Goal: Task Accomplishment & Management: Complete application form

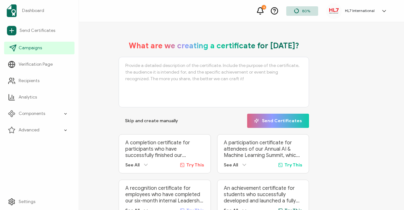
click at [16, 47] on icon at bounding box center [13, 48] width 8 height 8
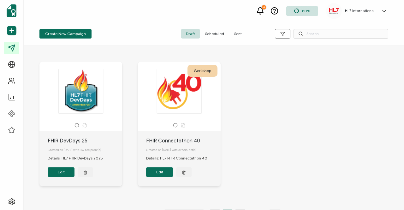
click at [236, 33] on span "Sent" at bounding box center [238, 33] width 18 height 9
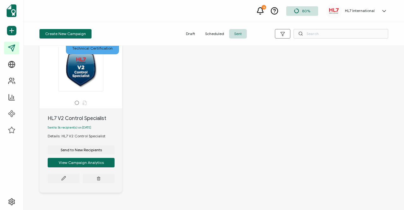
scroll to position [537, 0]
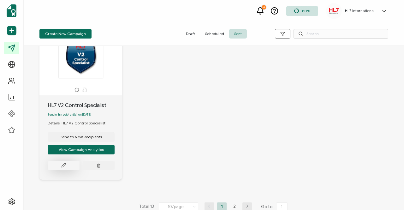
click at [63, 168] on icon at bounding box center [63, 165] width 5 height 5
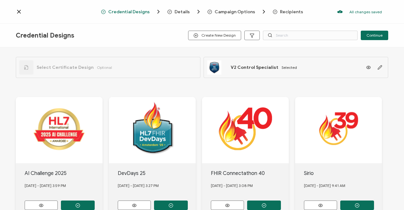
click at [285, 12] on span "Recipients" at bounding box center [291, 11] width 23 height 5
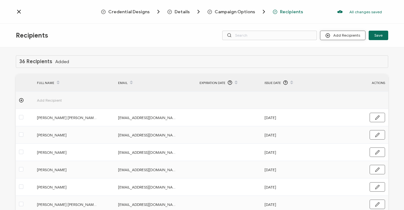
click at [340, 37] on button "Add Recipients" at bounding box center [342, 35] width 45 height 9
click at [340, 51] on span "Upload Recipients" at bounding box center [351, 52] width 32 height 5
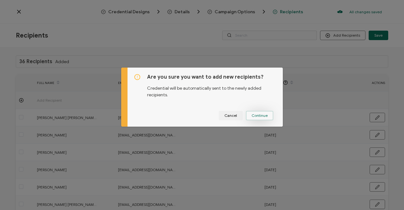
click at [254, 115] on span "Continue" at bounding box center [260, 116] width 16 height 4
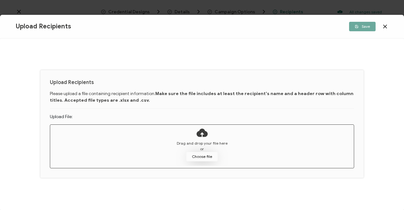
click at [196, 155] on button "Choose file" at bounding box center [202, 156] width 32 height 9
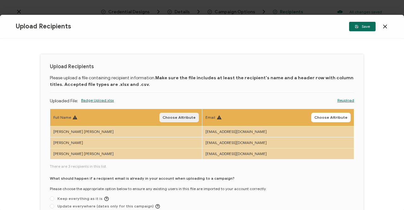
click at [183, 116] on span "Choose Attribute" at bounding box center [179, 118] width 33 height 4
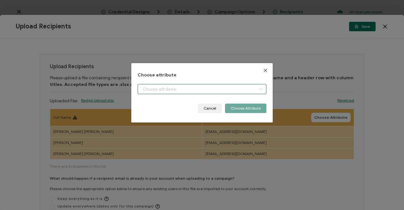
click at [193, 93] on input "dialog" at bounding box center [202, 89] width 129 height 10
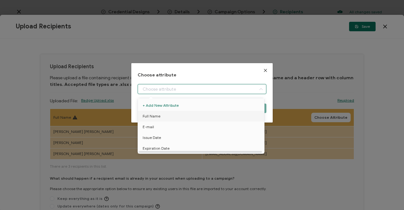
click at [155, 117] on span "Full Name" at bounding box center [152, 116] width 18 height 11
type input "Full Name"
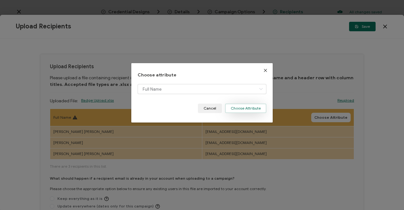
click at [232, 108] on button "Choose Attribute" at bounding box center [245, 108] width 41 height 9
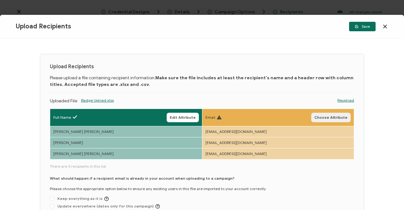
click at [324, 117] on span "Choose Attribute" at bounding box center [330, 118] width 33 height 4
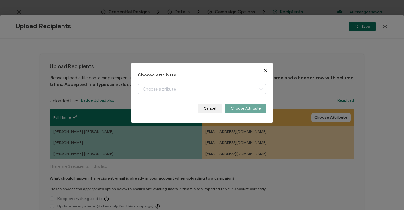
click at [257, 89] on icon "dialog" at bounding box center [261, 89] width 8 height 10
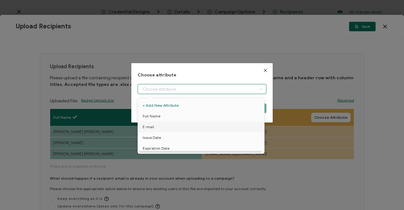
click at [149, 127] on span "E-mail" at bounding box center [148, 127] width 11 height 11
type input "E-mail"
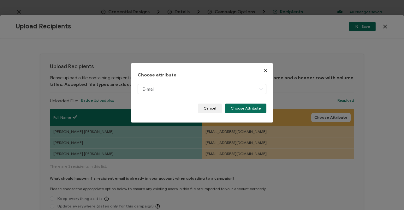
drag, startPoint x: 242, startPoint y: 110, endPoint x: 246, endPoint y: 115, distance: 6.5
click at [242, 110] on button "Choose Attribute" at bounding box center [245, 108] width 41 height 9
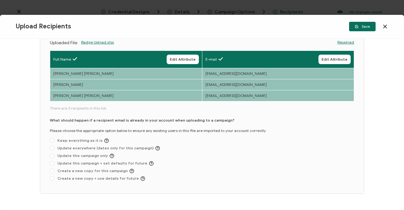
scroll to position [72, 0]
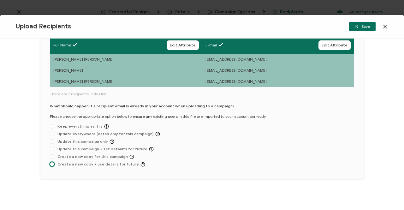
click at [52, 164] on span at bounding box center [52, 164] width 4 height 4
click at [52, 164] on input "Create a new copy + use details for future" at bounding box center [52, 164] width 4 height 5
radio input "true"
click at [219, 189] on div "Upload Recipients Please upload a file containing recipient information. Make s…" at bounding box center [202, 124] width 404 height 171
click at [0, 0] on icon "button" at bounding box center [0, 0] width 0 height 0
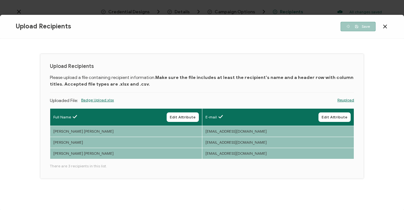
scroll to position [0, 0]
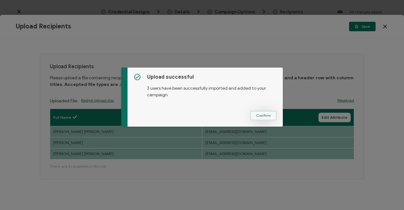
click at [258, 116] on span "Confirm" at bounding box center [263, 116] width 15 height 4
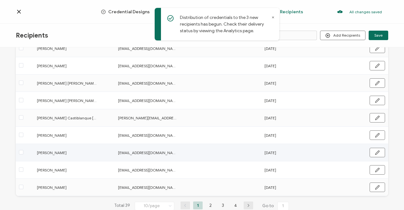
scroll to position [101, 0]
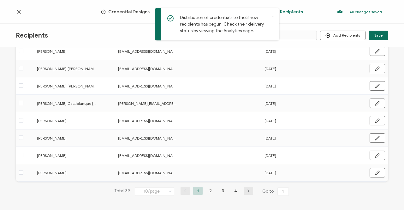
click at [245, 193] on button "button" at bounding box center [248, 191] width 9 height 8
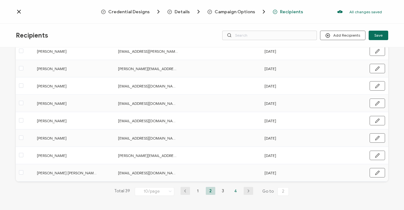
click at [236, 189] on li "4" at bounding box center [235, 191] width 9 height 8
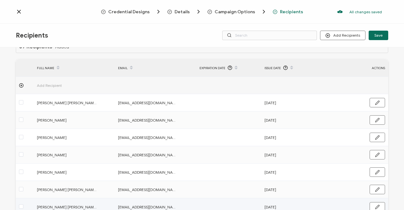
scroll to position [0, 0]
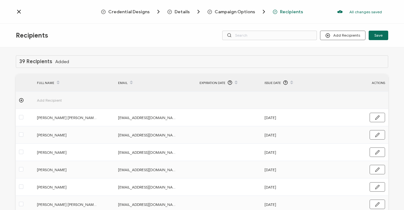
click at [18, 10] on icon at bounding box center [18, 11] width 3 height 3
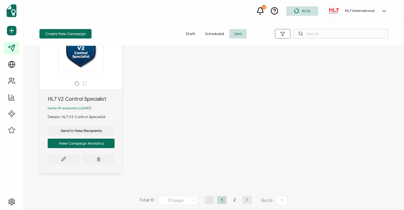
scroll to position [553, 0]
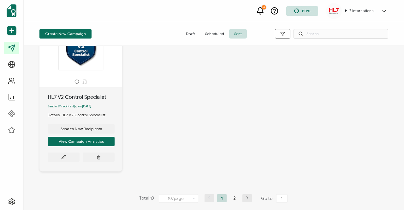
click at [246, 199] on icon "button" at bounding box center [247, 198] width 9 height 4
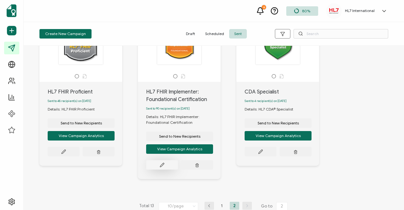
scroll to position [58, 0]
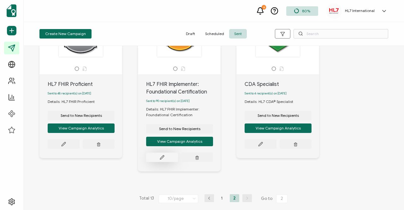
click at [161, 157] on icon at bounding box center [162, 157] width 5 height 5
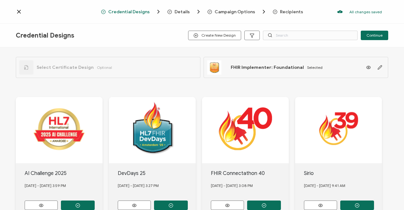
click at [280, 11] on span "Recipients" at bounding box center [291, 11] width 23 height 5
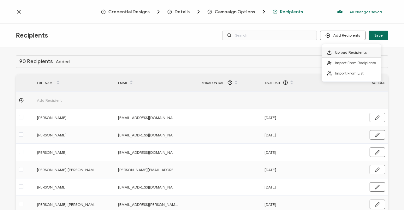
click at [335, 51] on span "Upload Recipients" at bounding box center [351, 52] width 32 height 5
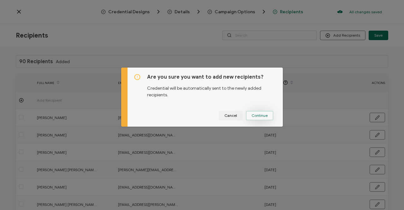
click at [255, 116] on span "Continue" at bounding box center [260, 116] width 16 height 4
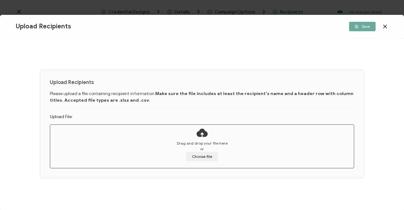
click at [380, 112] on div "Upload Recipients Please upload a file containing recipient information. Make s…" at bounding box center [202, 124] width 404 height 171
click at [69, 141] on div "Drag and drop your file here or Choose file" at bounding box center [202, 151] width 304 height 21
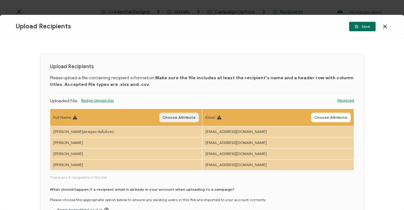
click at [183, 118] on span "Choose Attribute" at bounding box center [179, 118] width 33 height 4
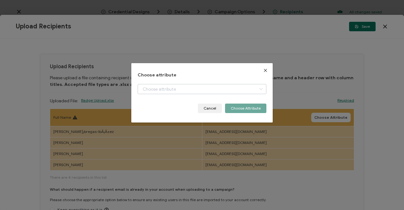
click at [258, 89] on icon "dialog" at bounding box center [261, 89] width 8 height 10
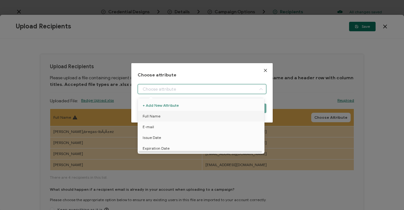
click at [155, 115] on span "Full Name" at bounding box center [152, 116] width 18 height 11
type input "Full Name"
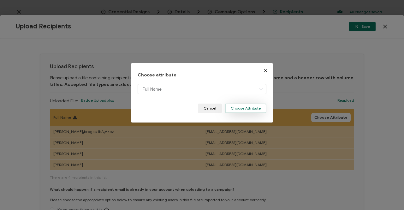
click at [239, 110] on button "Choose Attribute" at bounding box center [245, 108] width 41 height 9
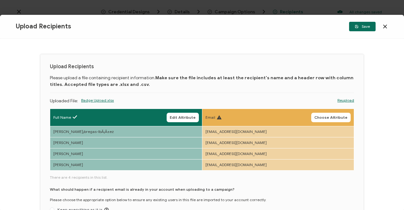
click at [330, 119] on span "Choose Attribute" at bounding box center [330, 118] width 33 height 4
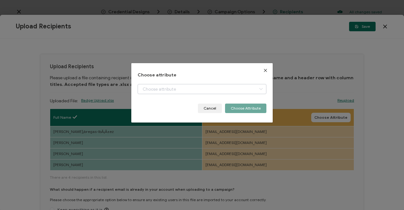
click at [259, 91] on icon "dialog" at bounding box center [261, 89] width 8 height 10
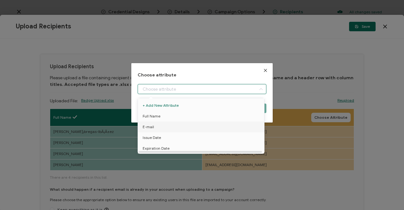
click at [150, 128] on span "E-mail" at bounding box center [148, 127] width 11 height 11
type input "E-mail"
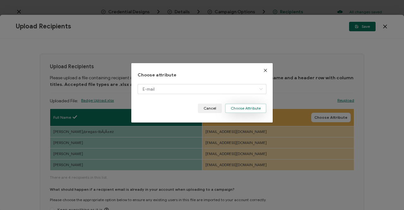
click at [245, 111] on button "Choose Attribute" at bounding box center [245, 108] width 41 height 9
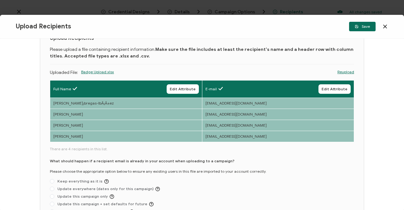
scroll to position [83, 0]
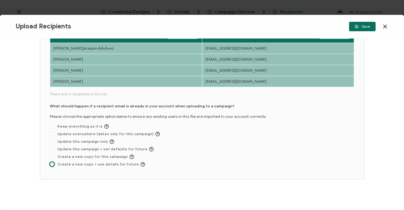
click at [51, 164] on span at bounding box center [52, 164] width 4 height 4
click at [51, 164] on input "Create a new copy + use details for future" at bounding box center [52, 164] width 4 height 5
radio input "true"
click at [362, 26] on span "Save" at bounding box center [362, 27] width 15 height 4
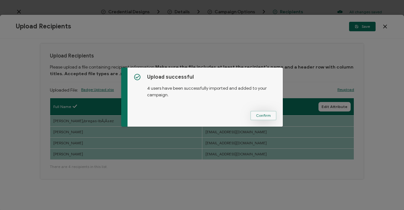
click at [258, 114] on span "Confirm" at bounding box center [263, 116] width 15 height 4
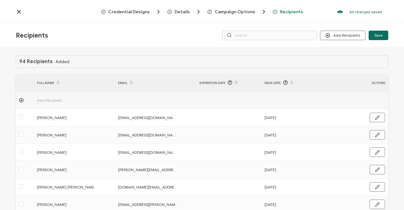
click at [18, 11] on icon at bounding box center [19, 12] width 6 height 6
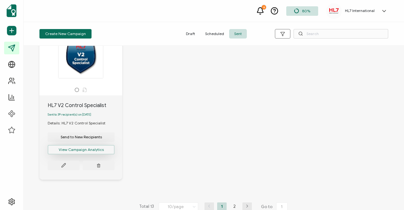
scroll to position [553, 0]
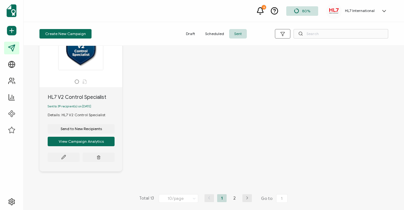
click at [245, 199] on icon "button" at bounding box center [247, 198] width 9 height 4
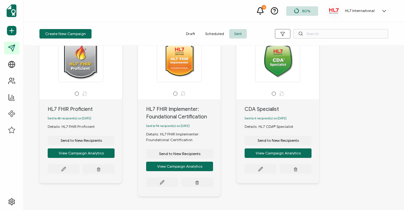
scroll to position [58, 0]
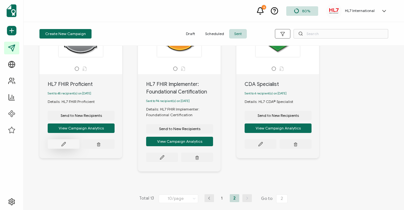
click at [63, 144] on icon at bounding box center [63, 144] width 5 height 5
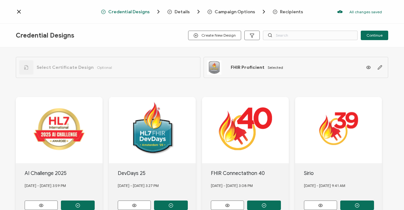
click at [287, 13] on span "Recipients" at bounding box center [291, 11] width 23 height 5
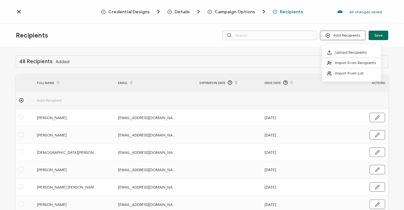
click at [343, 36] on button "Add Recipients" at bounding box center [342, 35] width 45 height 9
click at [342, 52] on span "Upload Recipients" at bounding box center [351, 52] width 32 height 5
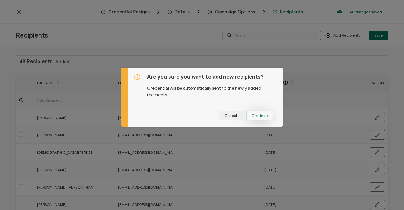
click at [255, 116] on span "Continue" at bounding box center [260, 116] width 16 height 4
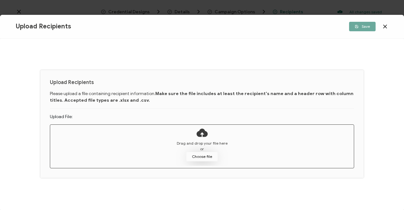
click at [201, 156] on button "Choose file" at bounding box center [202, 156] width 32 height 9
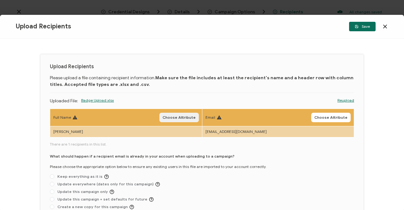
click at [183, 113] on button "Choose Attribute" at bounding box center [178, 117] width 39 height 9
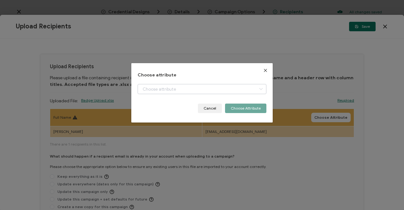
click at [261, 88] on icon "dialog" at bounding box center [261, 89] width 8 height 10
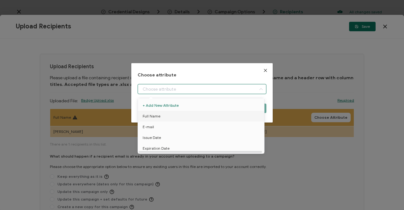
click at [154, 116] on span "Full Name" at bounding box center [152, 116] width 18 height 11
type input "Full Name"
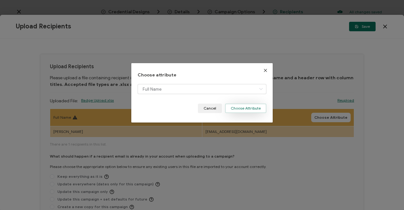
click at [237, 109] on button "Choose Attribute" at bounding box center [245, 108] width 41 height 9
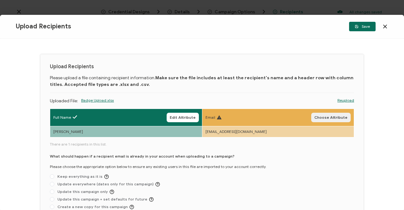
click at [323, 117] on span "Choose Attribute" at bounding box center [330, 118] width 33 height 4
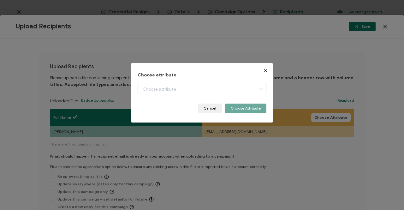
click at [257, 88] on icon "dialog" at bounding box center [261, 89] width 8 height 10
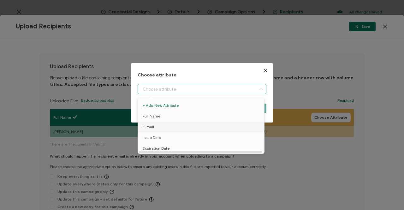
click at [152, 127] on span "E-mail" at bounding box center [148, 127] width 11 height 11
type input "E-mail"
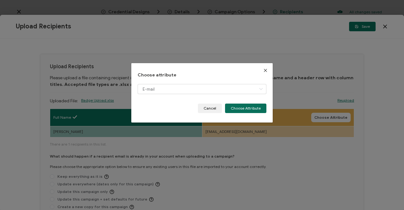
drag, startPoint x: 247, startPoint y: 110, endPoint x: 249, endPoint y: 112, distance: 3.4
click at [247, 110] on button "Choose Attribute" at bounding box center [245, 108] width 41 height 9
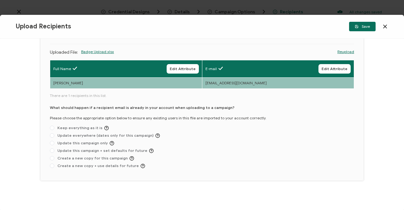
scroll to position [50, 0]
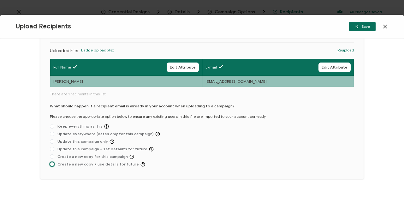
click at [51, 162] on span at bounding box center [52, 164] width 4 height 4
click at [51, 162] on input "Create a new copy + use details for future" at bounding box center [52, 164] width 4 height 5
radio input "true"
click at [360, 27] on span "Save" at bounding box center [362, 27] width 15 height 4
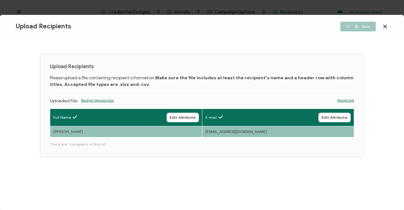
scroll to position [0, 0]
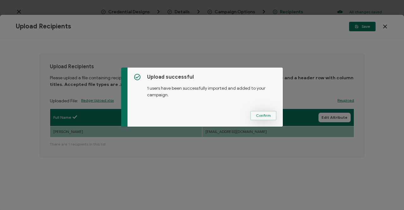
click at [259, 116] on span "Confirm" at bounding box center [263, 116] width 15 height 4
